Goal: Check status

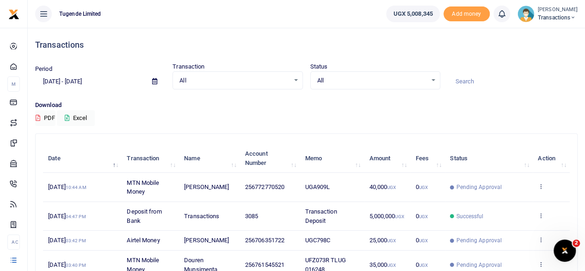
click at [154, 81] on icon at bounding box center [154, 81] width 5 height 6
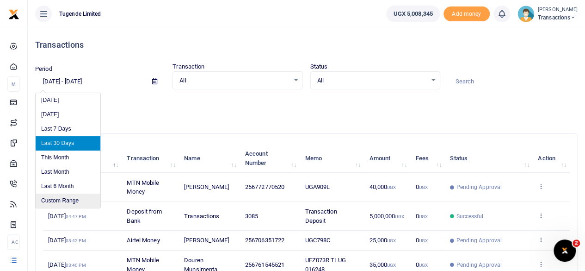
click at [57, 195] on li "Custom Range" at bounding box center [68, 200] width 65 height 14
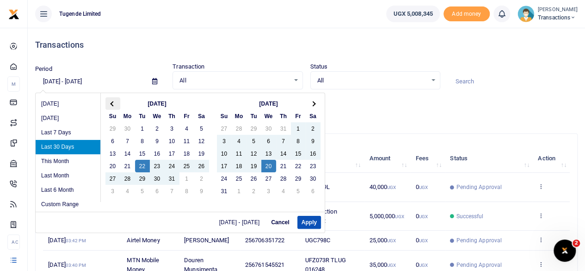
click at [114, 103] on span at bounding box center [112, 103] width 5 height 5
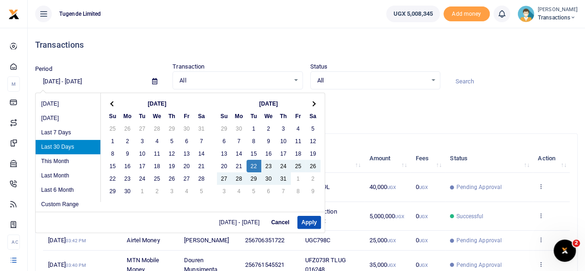
click at [114, 103] on span at bounding box center [112, 103] width 5 height 5
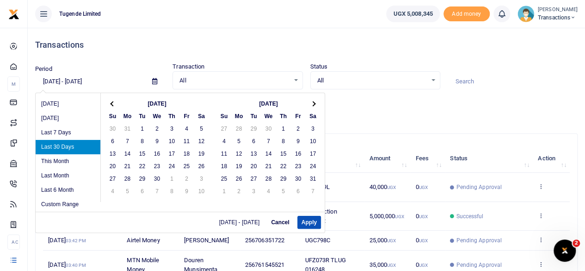
click at [114, 103] on span at bounding box center [112, 103] width 5 height 5
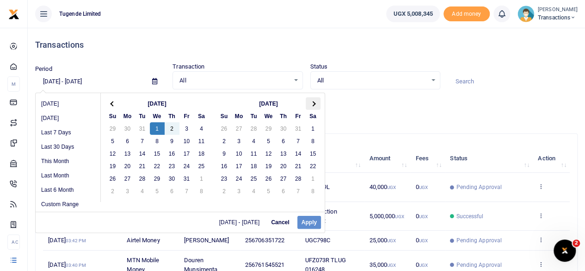
click at [315, 105] on th at bounding box center [313, 103] width 15 height 12
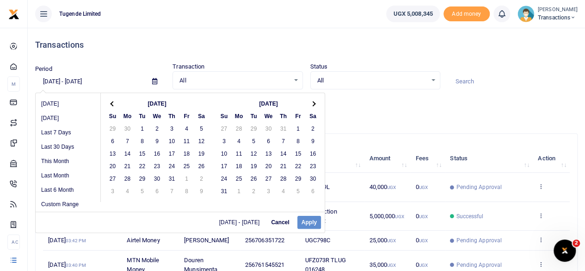
click at [315, 105] on th at bounding box center [313, 103] width 15 height 12
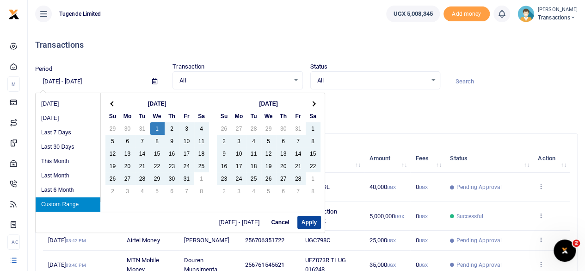
click at [305, 218] on button "Apply" at bounding box center [309, 221] width 24 height 13
type input "01/01/2025 - 08/20/2025"
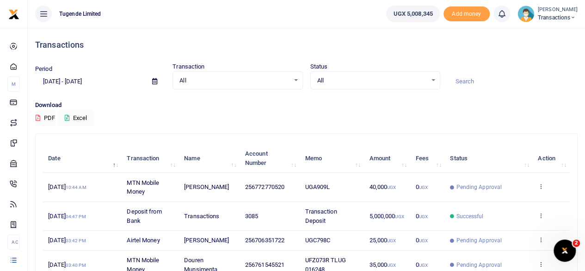
click at [476, 84] on input at bounding box center [513, 82] width 130 height 16
paste input "UGA827F"
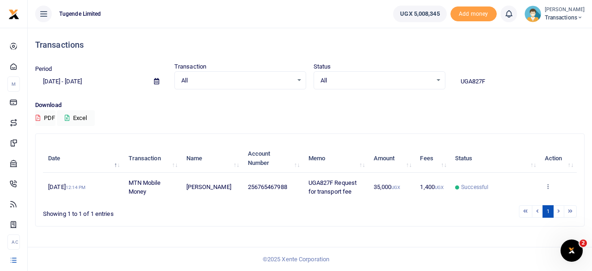
type input "UGA827F"
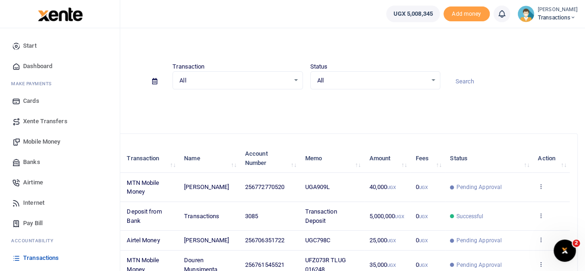
scroll to position [59, 0]
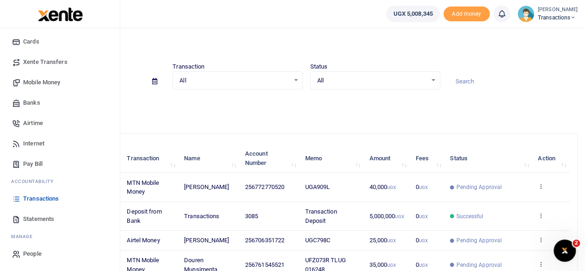
click at [41, 199] on span "Transactions" at bounding box center [41, 198] width 36 height 9
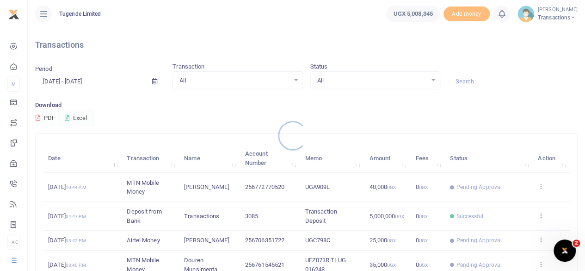
click at [486, 78] on div at bounding box center [292, 135] width 585 height 271
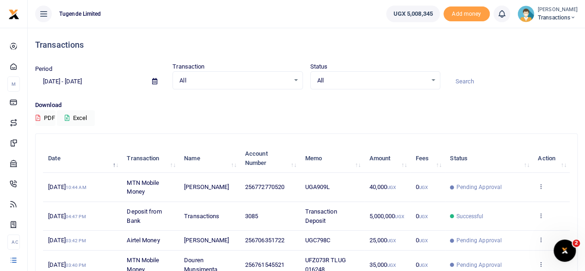
click at [486, 78] on input at bounding box center [513, 82] width 130 height 16
paste input "UFP733Y & UFJ453L"
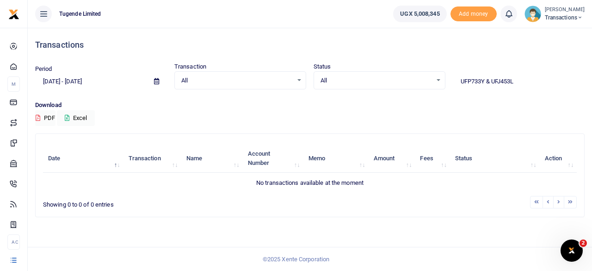
click at [491, 81] on input "UFP733Y & UFJ453L" at bounding box center [519, 82] width 132 height 16
type input "UFP733Y UFJ453L"
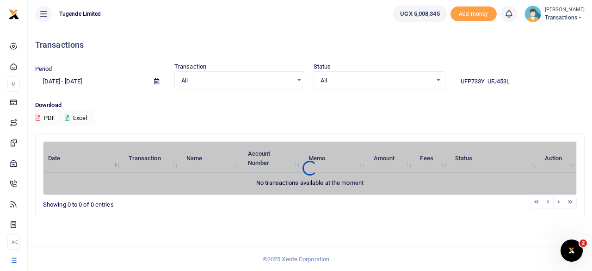
click at [153, 82] on span at bounding box center [156, 82] width 21 height 16
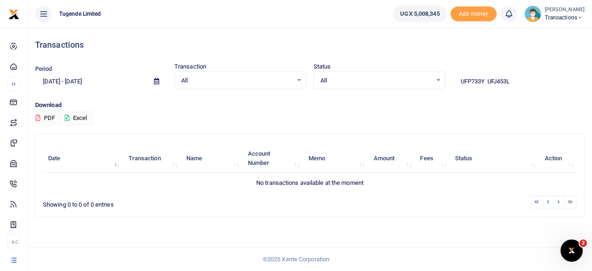
click at [160, 81] on span at bounding box center [156, 82] width 21 height 16
click at [154, 81] on icon at bounding box center [156, 81] width 5 height 6
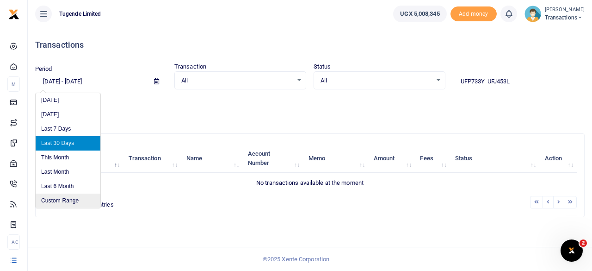
click at [51, 201] on li "Custom Range" at bounding box center [68, 200] width 65 height 14
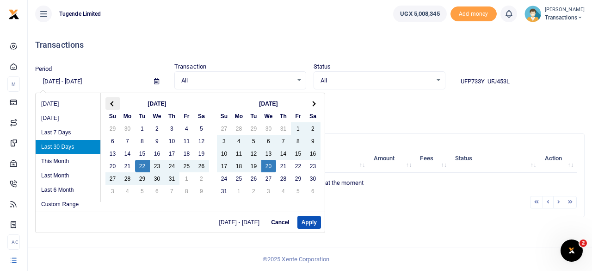
click at [111, 98] on th at bounding box center [112, 103] width 15 height 12
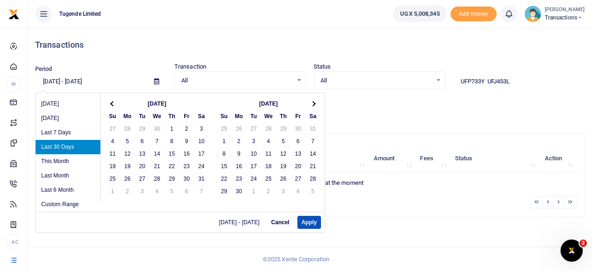
click at [111, 98] on th at bounding box center [112, 103] width 15 height 12
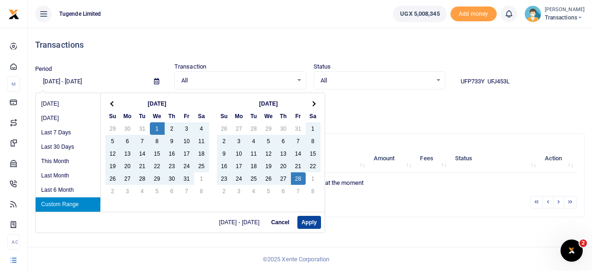
click at [309, 221] on button "Apply" at bounding box center [309, 221] width 24 height 13
type input "01/01/2025 - 02/28/2025"
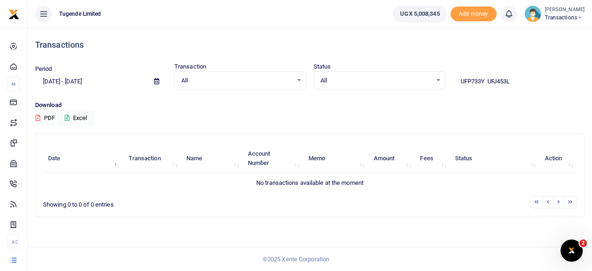
click at [511, 76] on input "UFP733Y UFJ453L" at bounding box center [519, 82] width 132 height 16
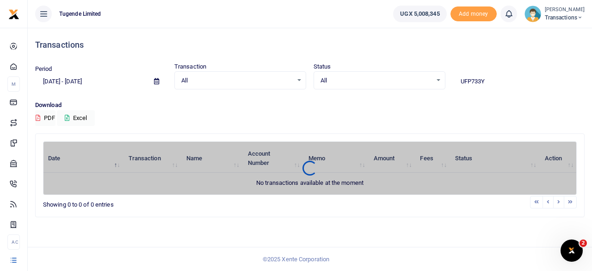
click at [154, 80] on icon at bounding box center [156, 81] width 5 height 6
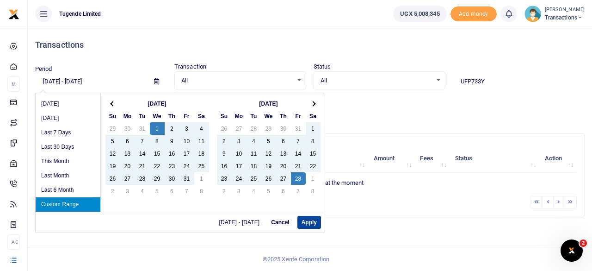
click at [309, 219] on button "Apply" at bounding box center [309, 221] width 24 height 13
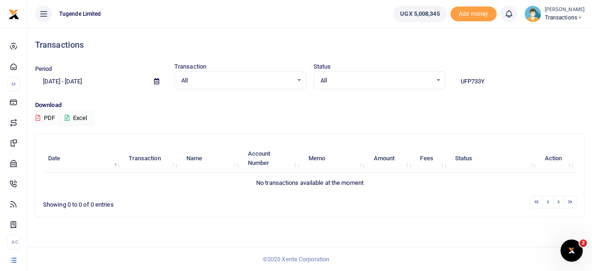
click at [505, 85] on input "UFP733Y" at bounding box center [519, 82] width 132 height 16
click at [492, 83] on input "UFP733Y" at bounding box center [519, 82] width 132 height 16
paste input "Recovery Funds Request"
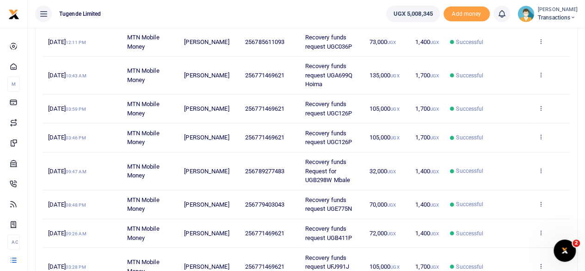
scroll to position [176, 0]
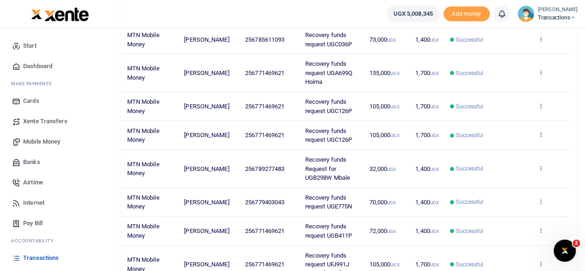
type input "Recovery Funds Request"
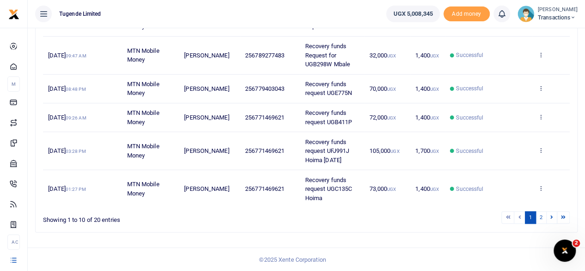
scroll to position [296, 0]
click at [541, 218] on link "2" at bounding box center [540, 216] width 11 height 12
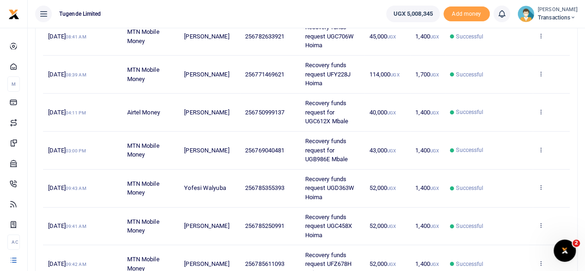
scroll to position [341, 0]
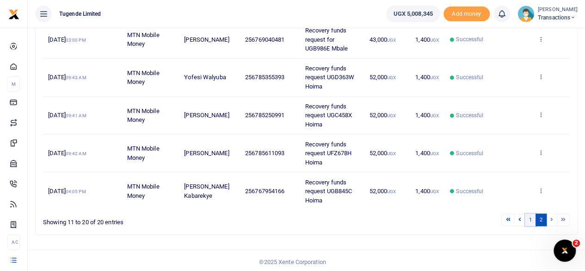
click at [534, 221] on link "1" at bounding box center [530, 219] width 11 height 12
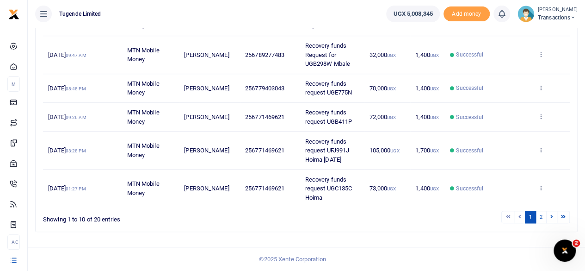
scroll to position [296, 0]
click at [541, 217] on link "2" at bounding box center [540, 216] width 11 height 12
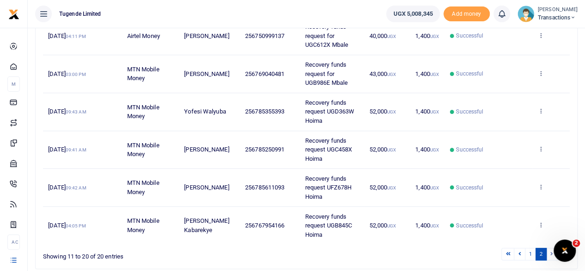
scroll to position [309, 0]
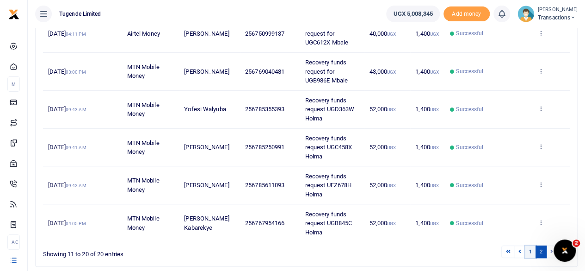
click at [533, 251] on link "1" at bounding box center [530, 251] width 11 height 12
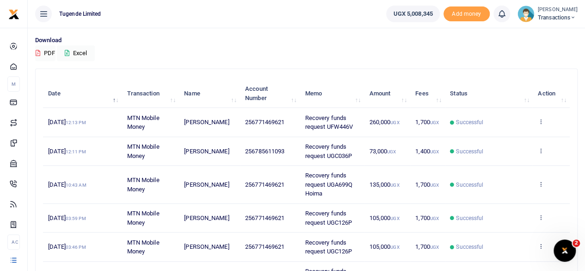
scroll to position [296, 0]
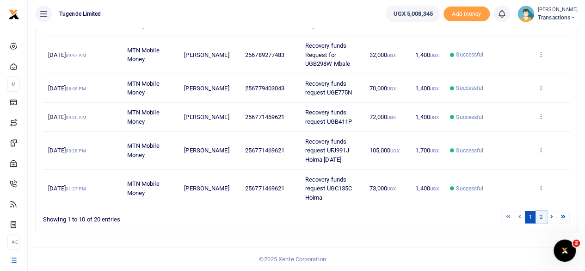
click at [542, 218] on link "2" at bounding box center [540, 216] width 11 height 12
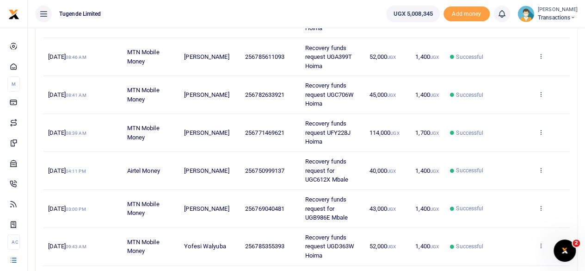
scroll to position [341, 0]
